Goal: Information Seeking & Learning: Learn about a topic

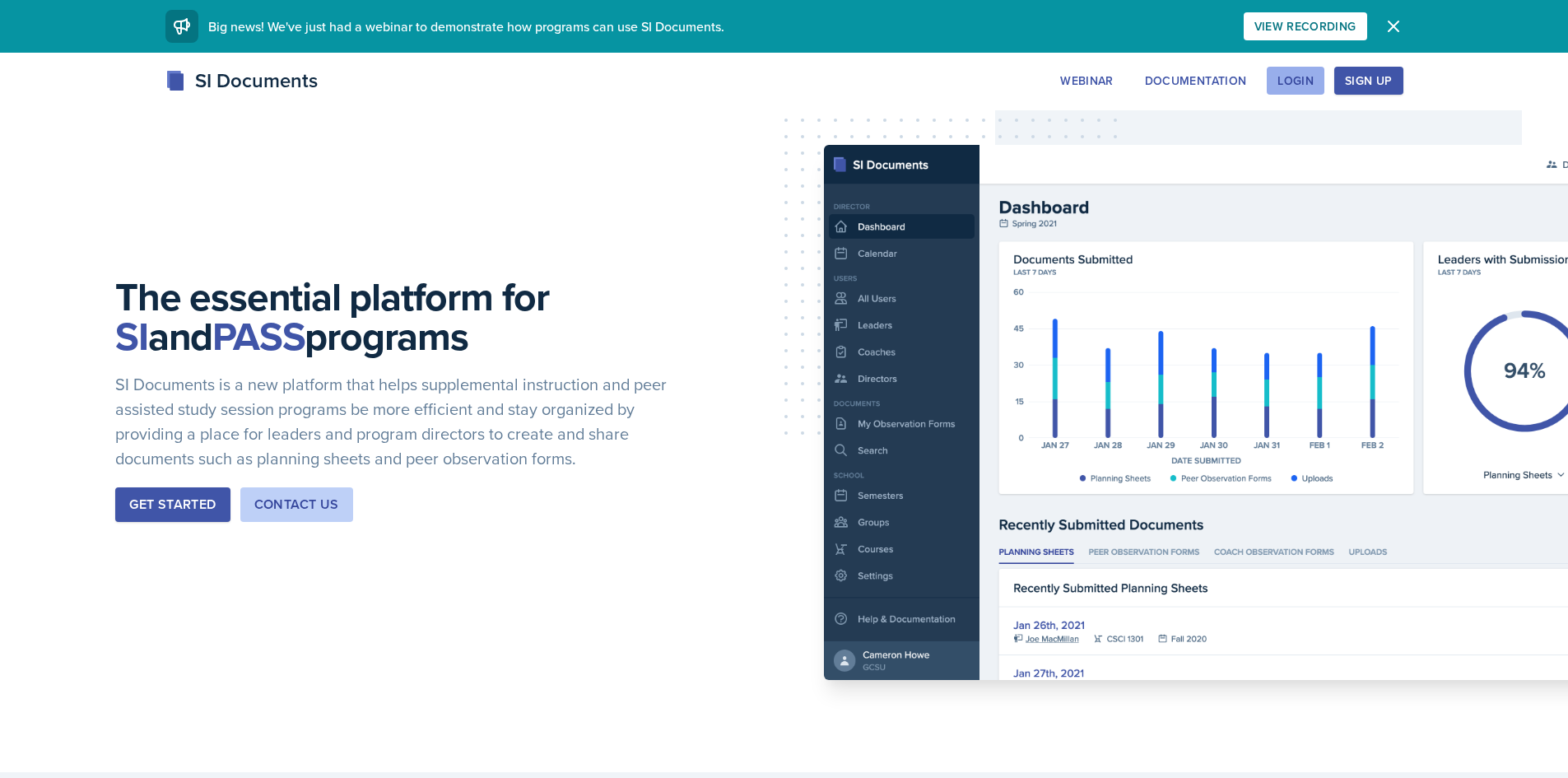
click at [1315, 82] on button "Login" at bounding box center [1295, 81] width 58 height 28
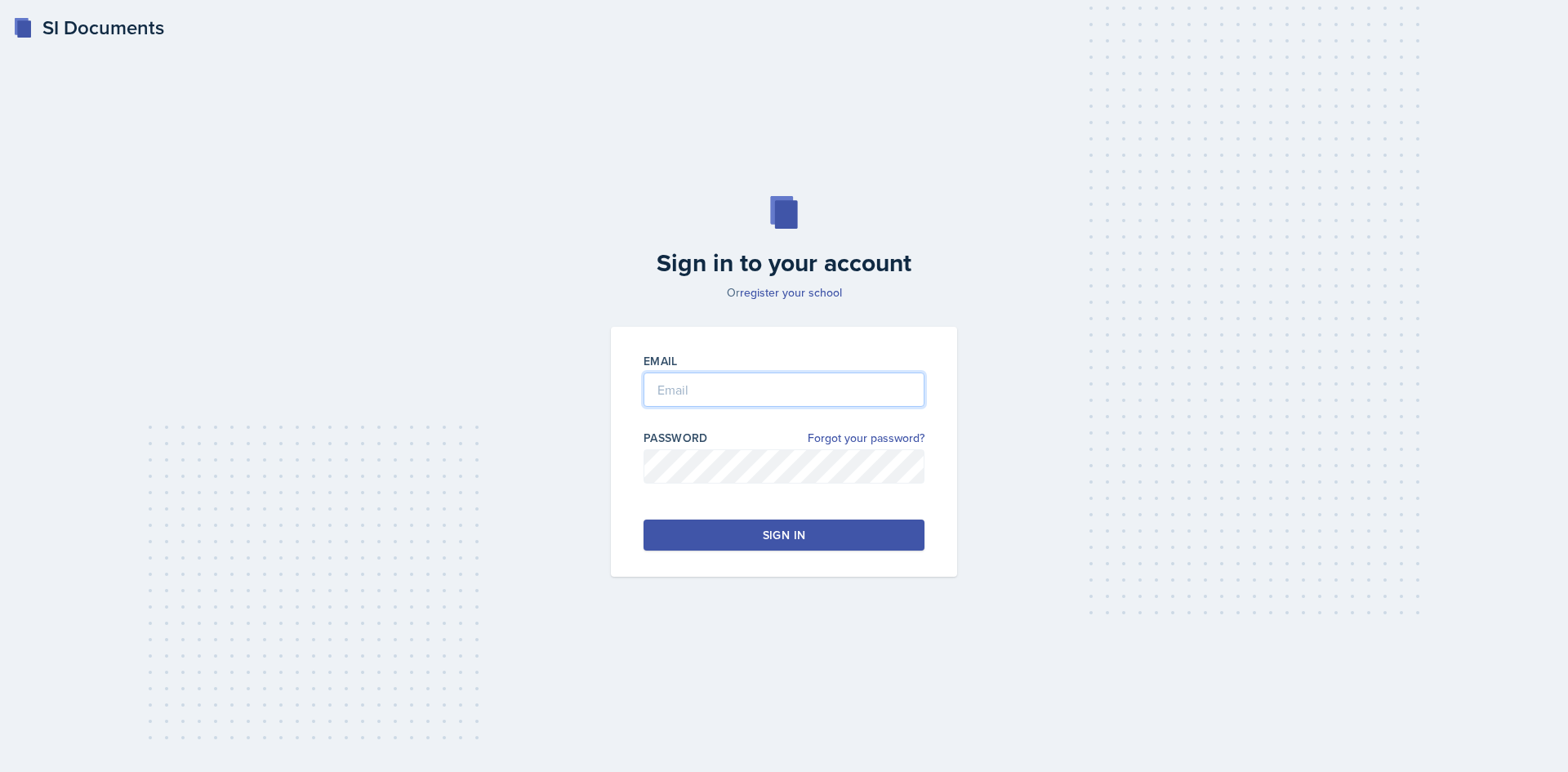
click at [794, 379] on input "email" at bounding box center [783, 389] width 281 height 34
type input "[EMAIL_ADDRESS][DOMAIN_NAME]"
click at [757, 435] on div "Password Forgot your password?" at bounding box center [783, 437] width 281 height 17
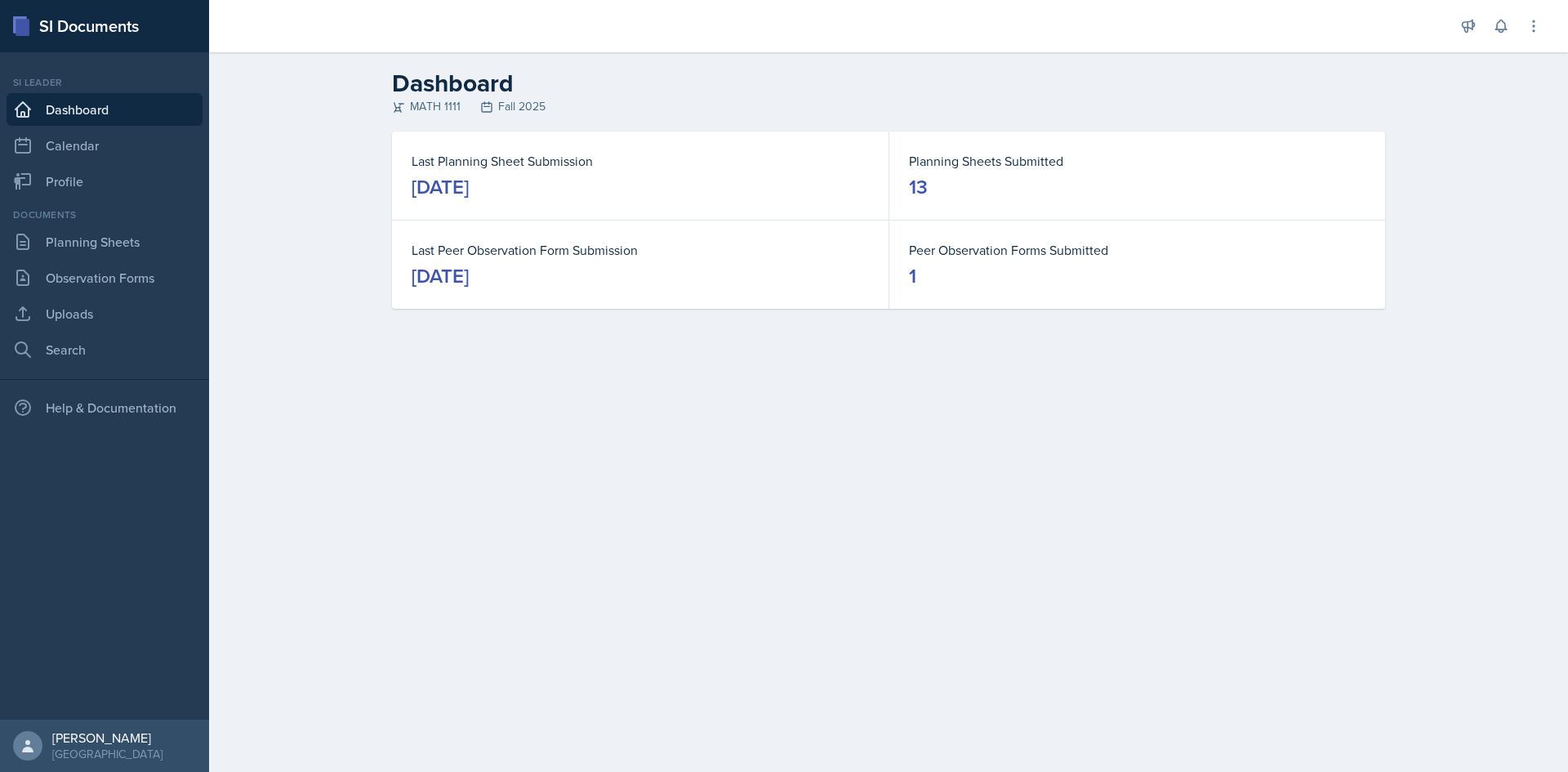
drag, startPoint x: 453, startPoint y: 188, endPoint x: 429, endPoint y: 194, distance: 24.7
click at [455, 188] on div "[DATE]" at bounding box center [440, 187] width 57 height 26
click at [79, 239] on link "Planning Sheets" at bounding box center [104, 241] width 196 height 33
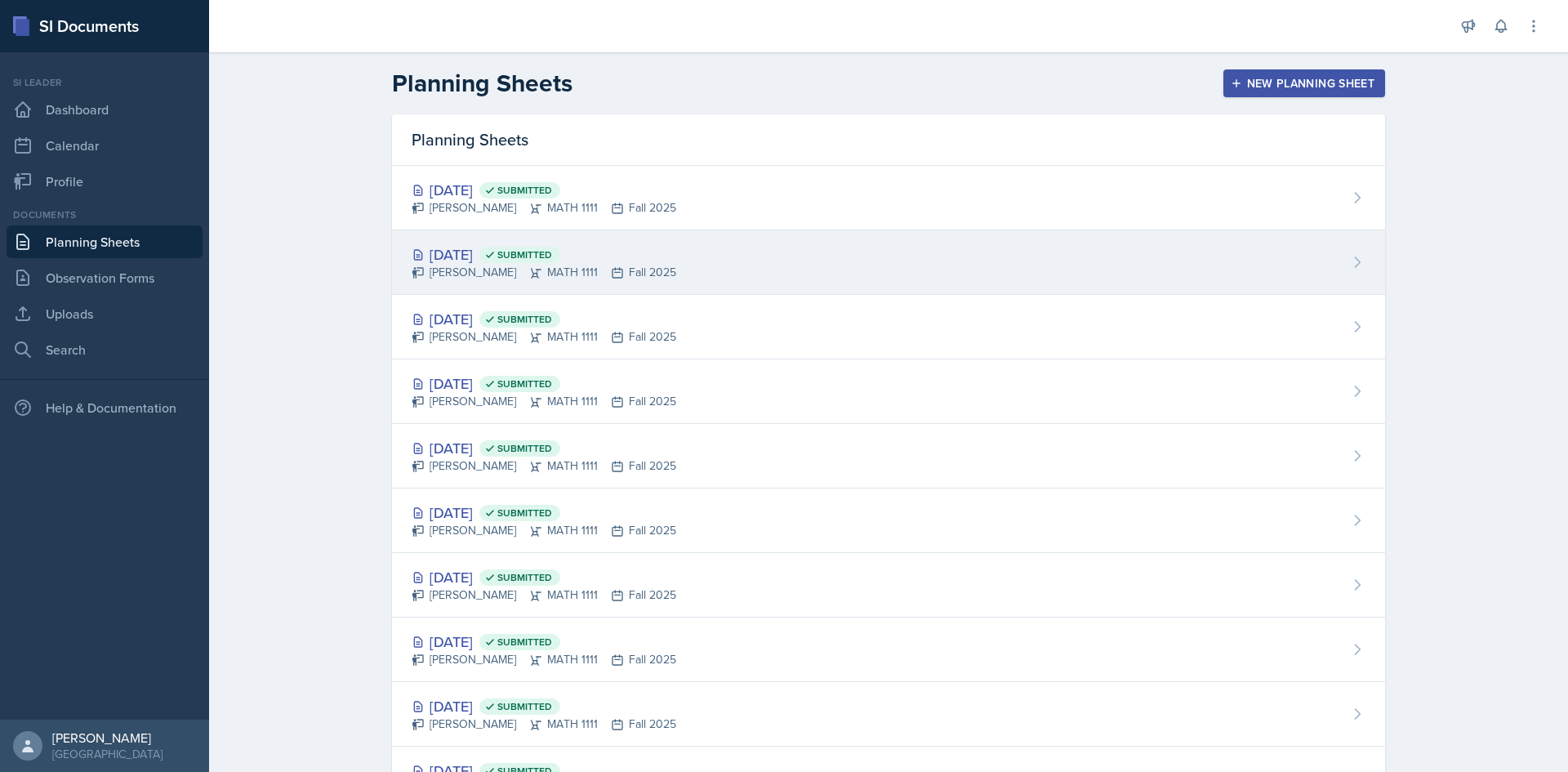
click at [498, 239] on div "[DATE] Submitted [PERSON_NAME] MATH 1111 Fall 2025" at bounding box center [889, 262] width 993 height 64
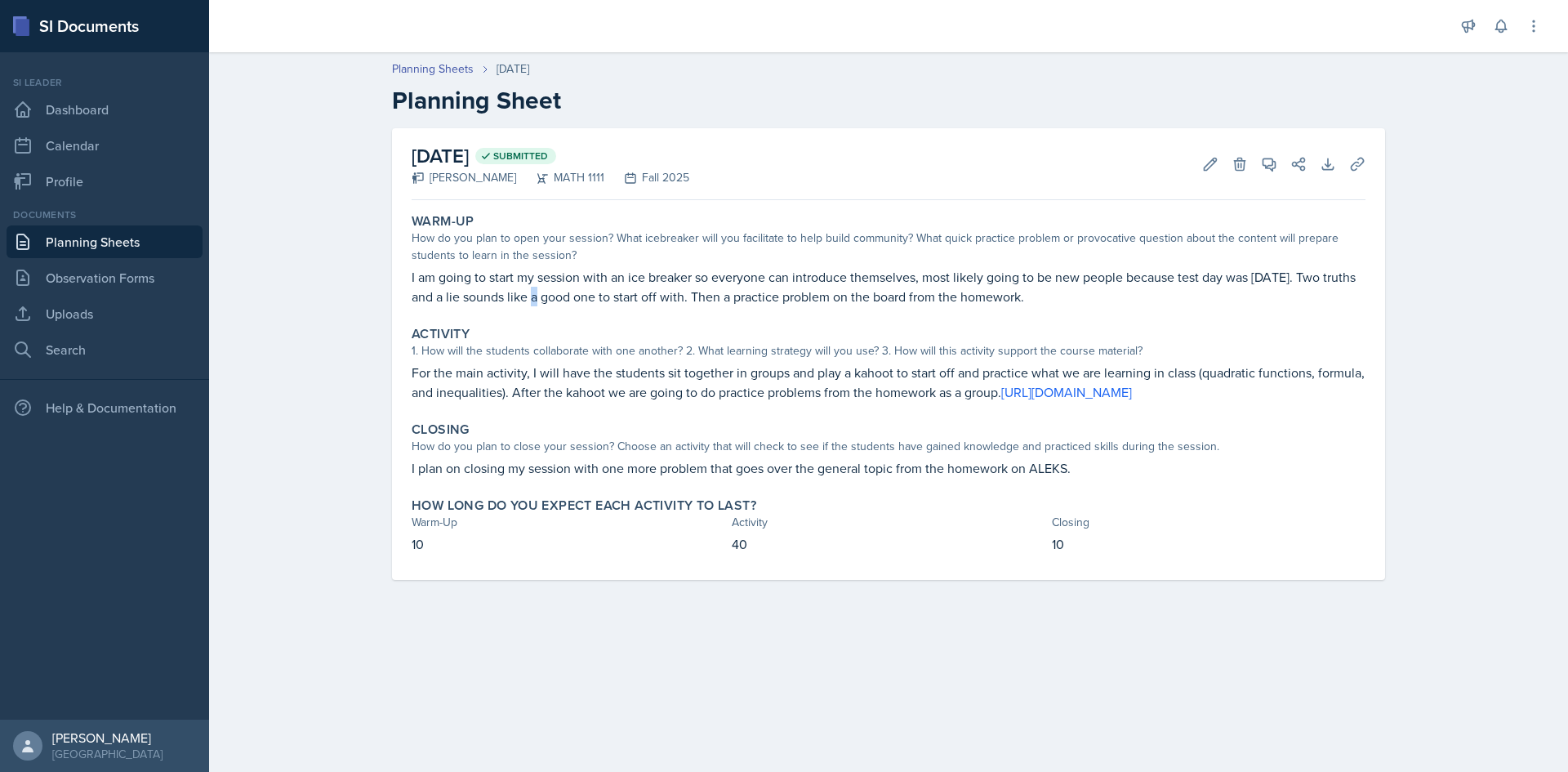
drag, startPoint x: 533, startPoint y: 303, endPoint x: 592, endPoint y: 310, distance: 59.4
click at [551, 305] on p "I am going to start my session with an ice breaker so everyone can introduce th…" at bounding box center [889, 287] width 954 height 40
click at [601, 307] on div "Warm-Up How do you plan to open your session? What icebreaker will you facilita…" at bounding box center [888, 260] width 967 height 107
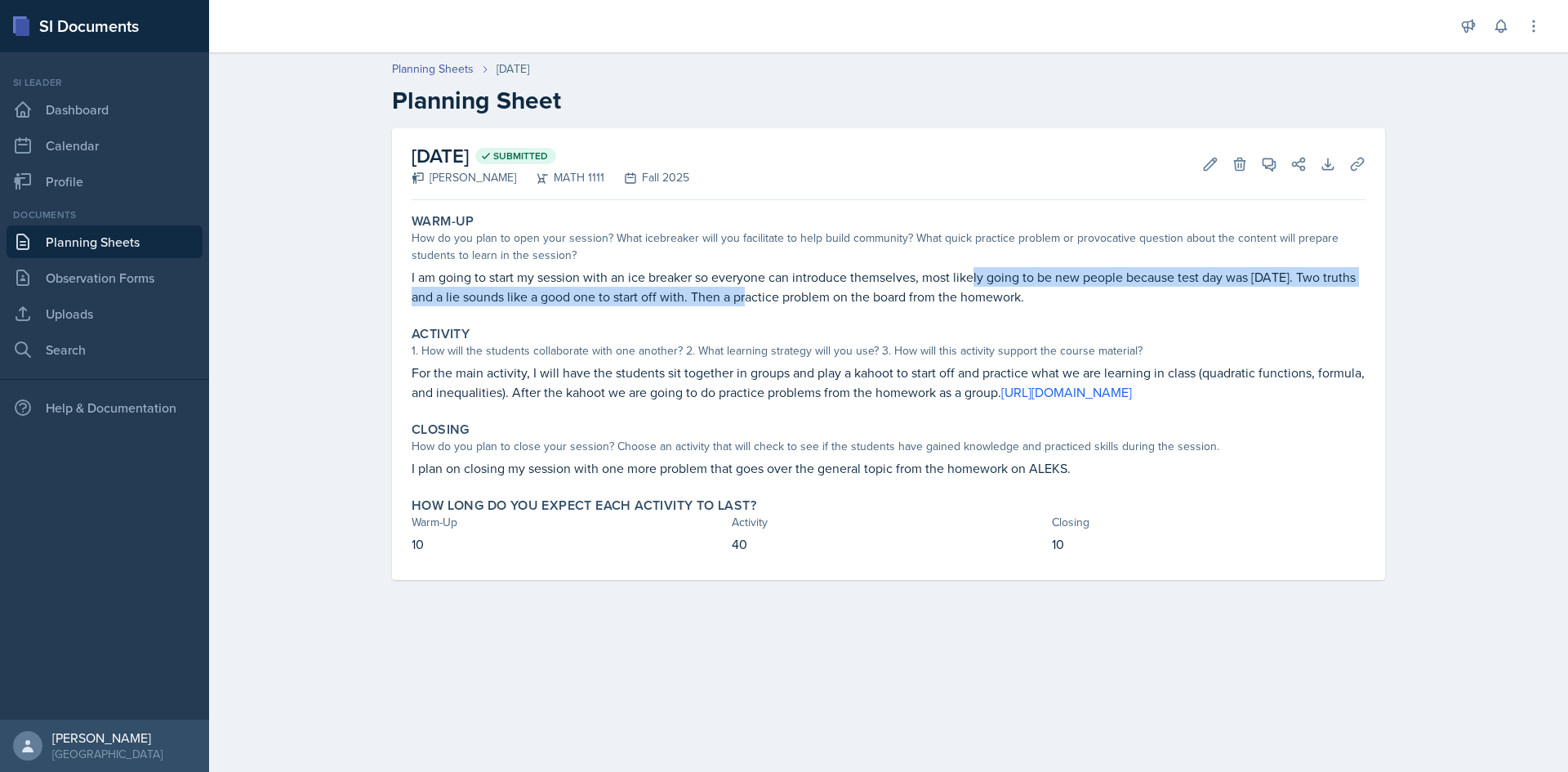
drag, startPoint x: 1044, startPoint y: 278, endPoint x: 746, endPoint y: 311, distance: 299.8
click at [746, 311] on div "Warm-Up How do you plan to open your session? What icebreaker will you facilita…" at bounding box center [888, 260] width 967 height 107
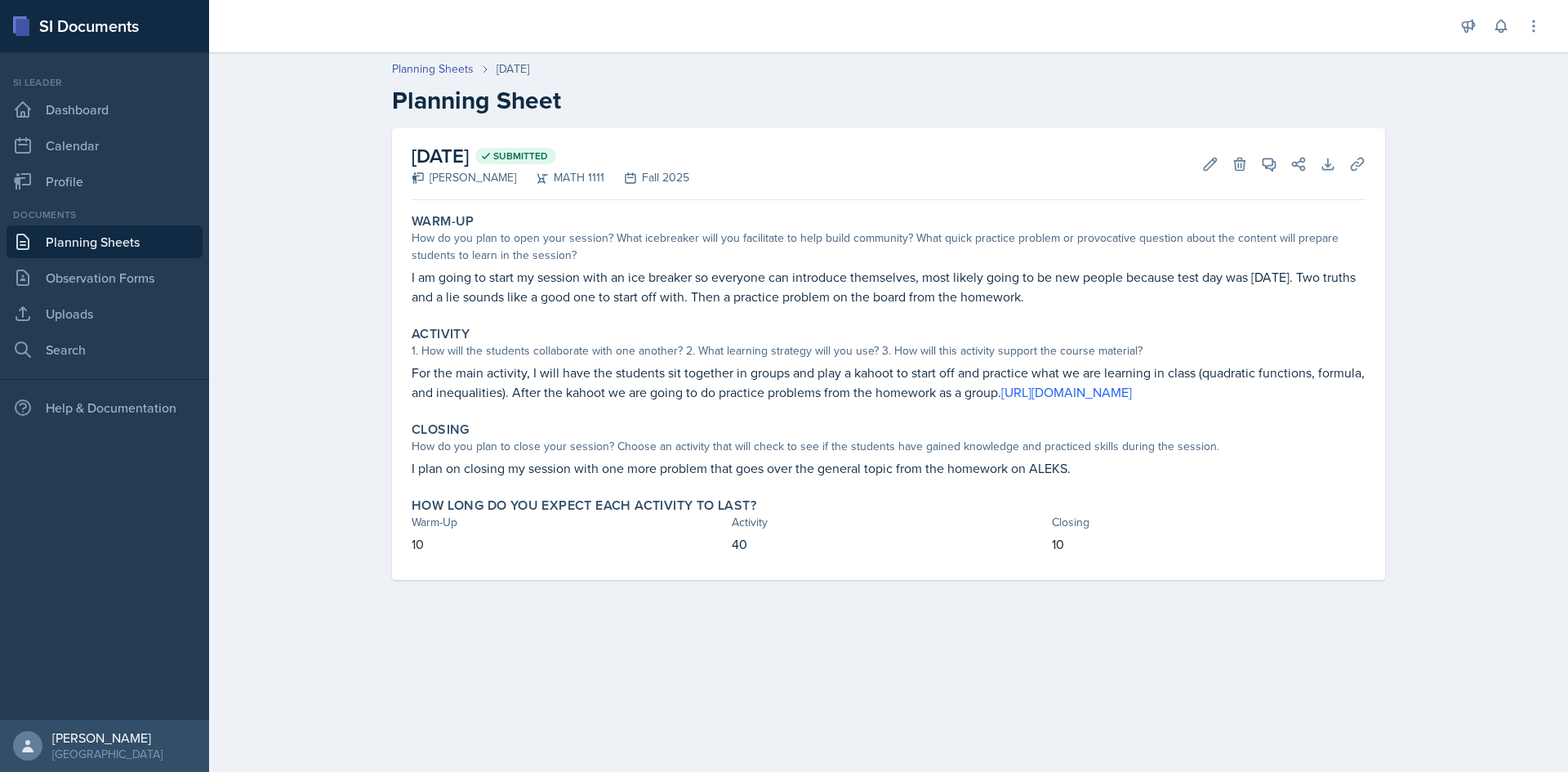
drag, startPoint x: 624, startPoint y: 425, endPoint x: 627, endPoint y: 415, distance: 10.4
click at [624, 408] on div "Activity 1. How will the students collaborate with one another? 2. What learnin…" at bounding box center [888, 364] width 967 height 89
click at [1001, 401] on link "[URL][DOMAIN_NAME]" at bounding box center [1066, 392] width 131 height 18
